Goal: Information Seeking & Learning: Find specific page/section

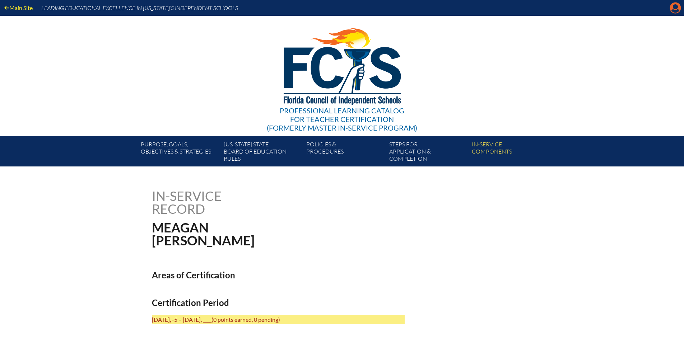
click at [675, 7] on icon "Manage account" at bounding box center [674, 7] width 11 height 11
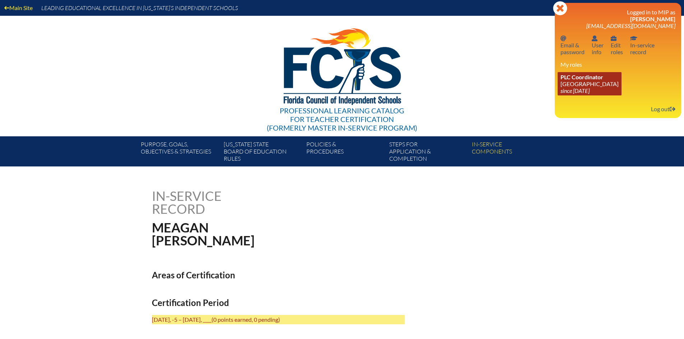
click at [588, 88] on icon "since [DATE]" at bounding box center [574, 90] width 29 height 7
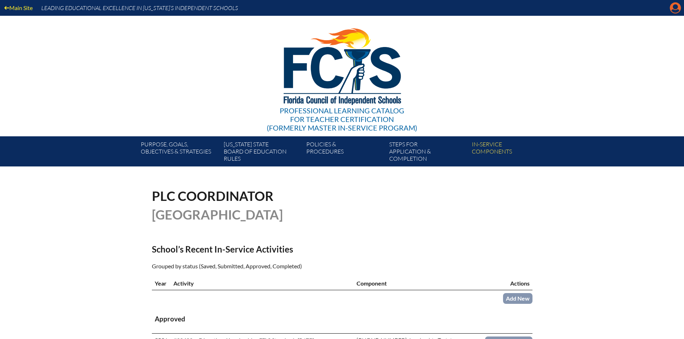
click at [676, 8] on icon "Manage account" at bounding box center [674, 7] width 11 height 11
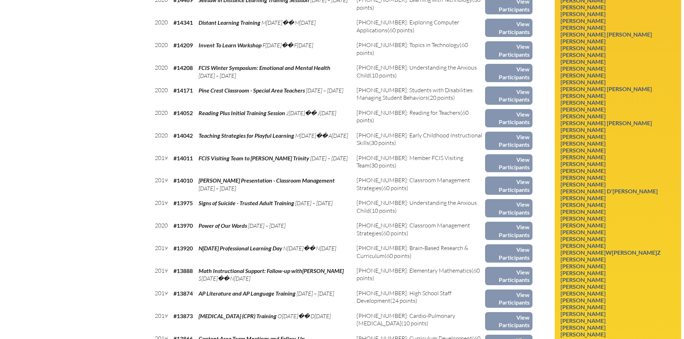
scroll to position [2800, 0]
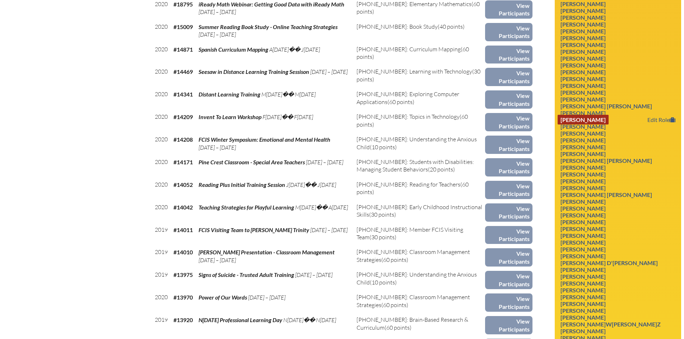
click at [573, 115] on link "[PERSON_NAME]" at bounding box center [582, 120] width 51 height 10
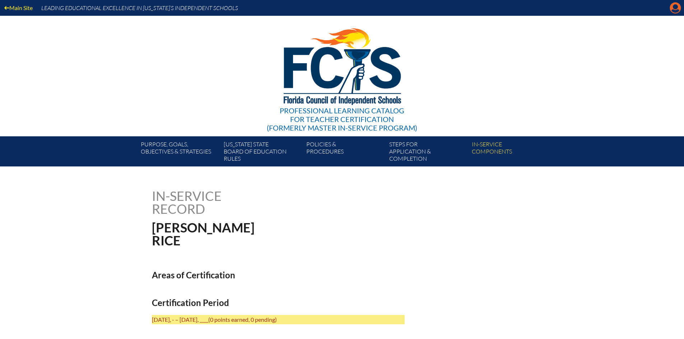
click at [677, 10] on icon "Manage account" at bounding box center [674, 7] width 11 height 11
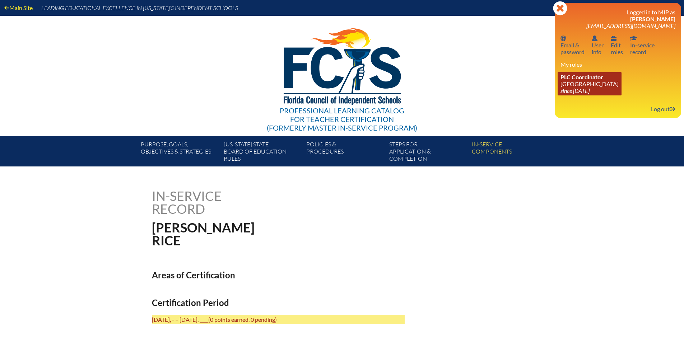
click at [581, 86] on link "PLC Coordinator Pine Crest School since 2016 Aug 15" at bounding box center [589, 83] width 64 height 23
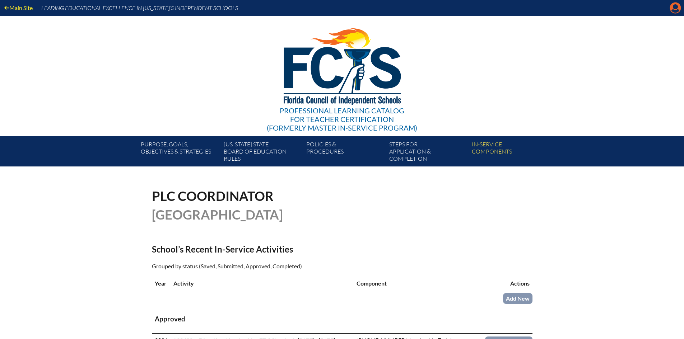
click at [675, 7] on icon "Manage account" at bounding box center [674, 7] width 11 height 11
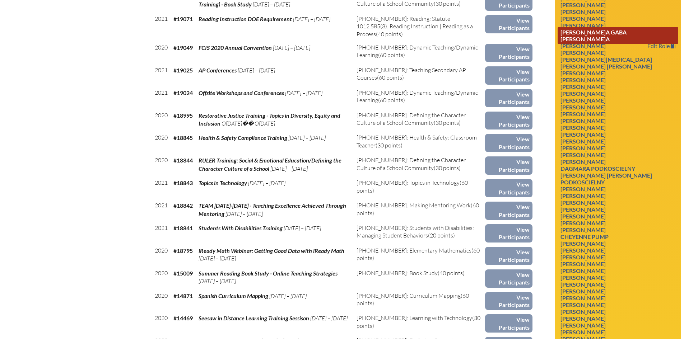
scroll to position [2517, 0]
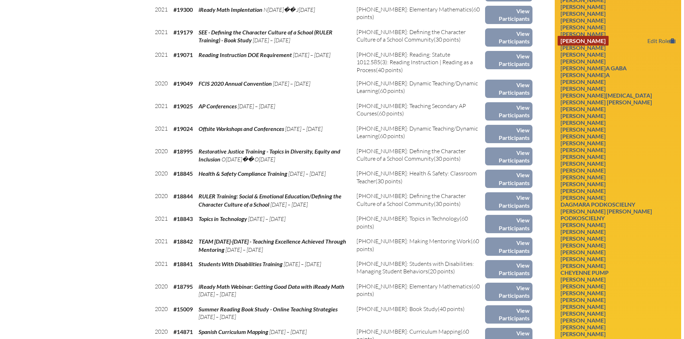
click at [589, 46] on link "Megan O'Brien" at bounding box center [582, 41] width 51 height 10
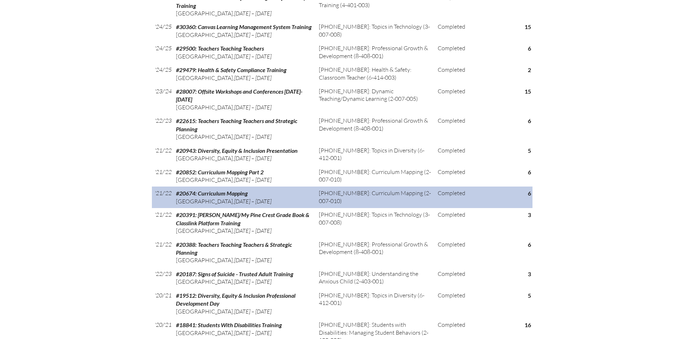
scroll to position [359, 0]
